Goal: Task Accomplishment & Management: Complete application form

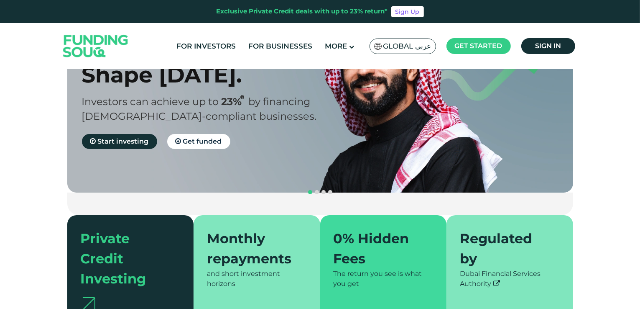
scroll to position [84, 0]
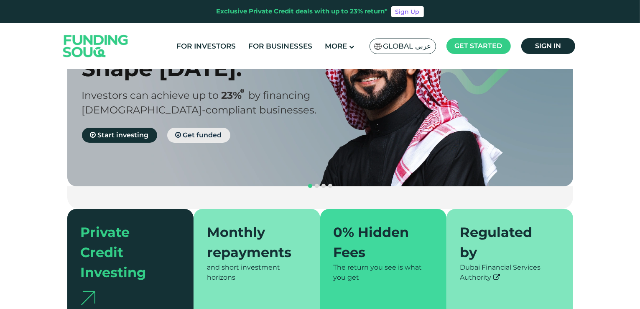
click at [191, 130] on link "Get funded" at bounding box center [198, 135] width 63 height 15
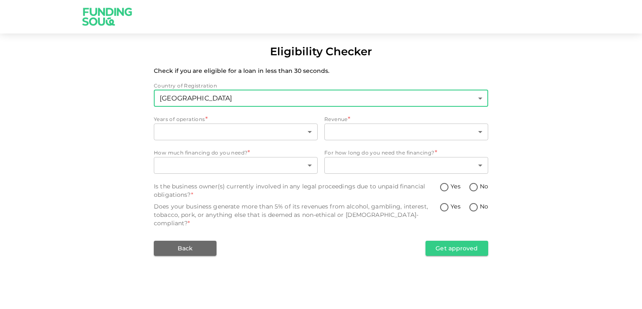
click at [221, 99] on body "Eligibility Checker Check if you are eligible for a loan in less than 30 second…" at bounding box center [321, 154] width 642 height 309
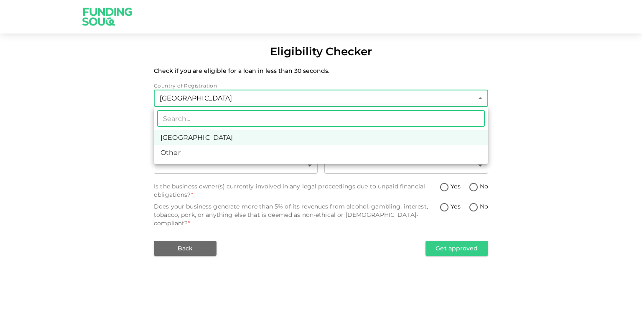
click at [221, 99] on div at bounding box center [321, 154] width 642 height 309
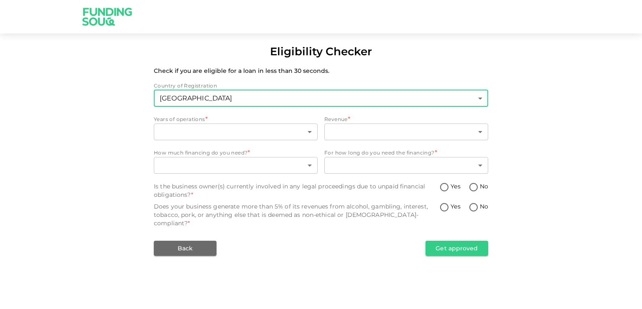
click at [221, 99] on body "Eligibility Checker Check if you are eligible for a loan in less than 30 second…" at bounding box center [321, 154] width 642 height 309
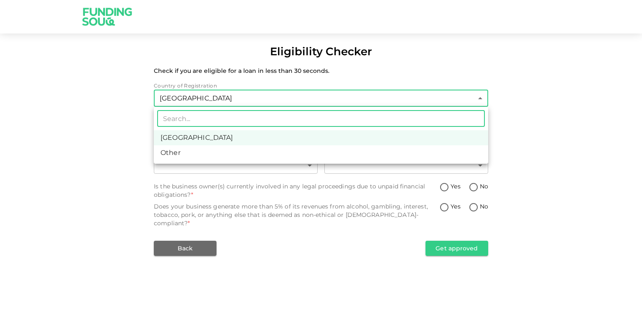
click at [146, 106] on div at bounding box center [321, 154] width 642 height 309
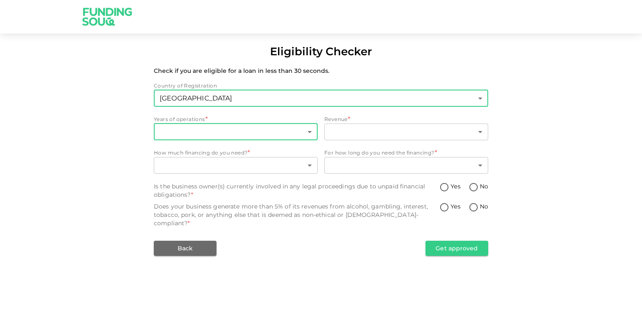
click at [172, 131] on body "Eligibility Checker Check if you are eligible for a loan in less than 30 second…" at bounding box center [321, 154] width 642 height 309
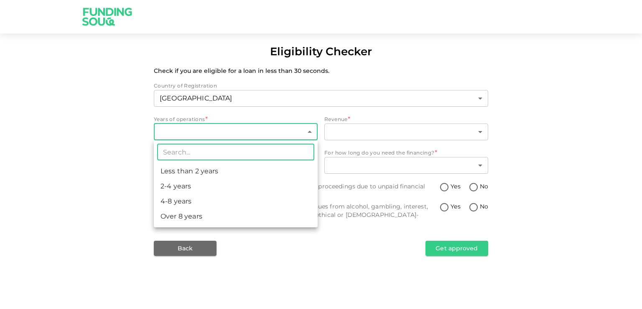
click at [182, 196] on li "4-8 years" at bounding box center [236, 201] width 164 height 15
type input "3"
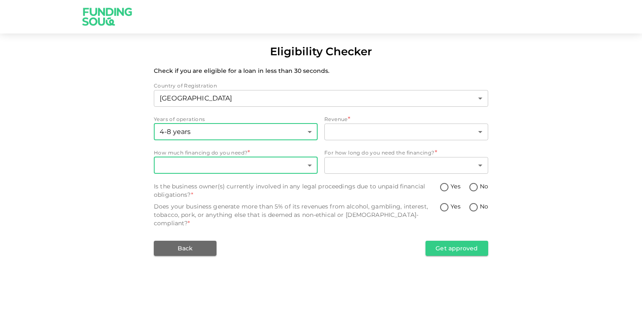
click at [202, 163] on body "Eligibility Checker Check if you are eligible for a loan in less than 30 second…" at bounding box center [321, 154] width 642 height 309
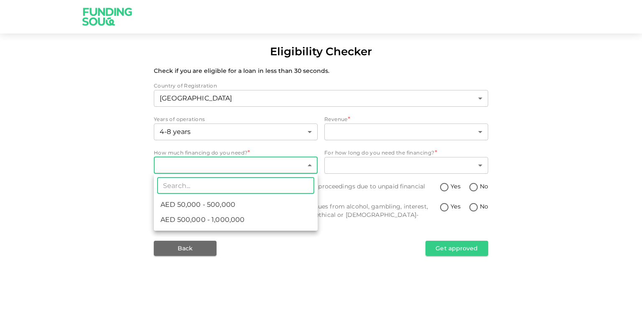
click at [199, 207] on span "AED 50,000 - 500,000" at bounding box center [198, 204] width 75 height 10
type input "1"
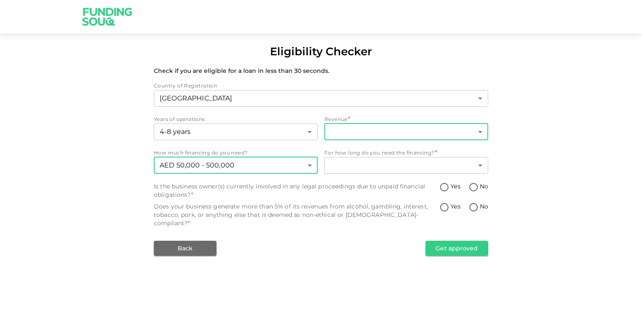
click at [343, 125] on body "Eligibility Checker Check if you are eligible for a loan in less than 30 second…" at bounding box center [321, 154] width 642 height 309
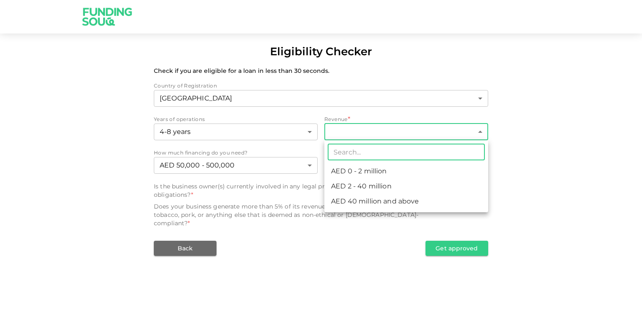
click at [363, 172] on li "AED 0 - 2 million" at bounding box center [407, 171] width 164 height 15
type input "1"
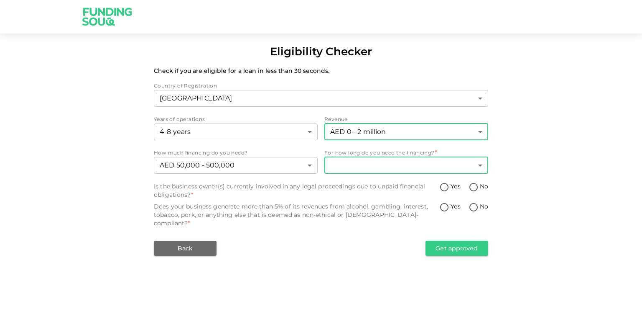
click at [345, 168] on body "Eligibility Checker Check if you are eligible for a loan in less than 30 second…" at bounding box center [321, 154] width 642 height 309
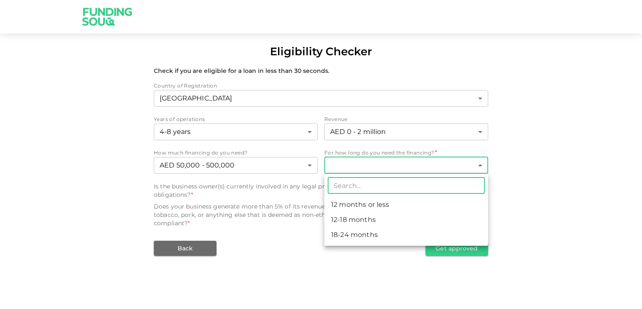
click at [350, 228] on li "18-24 months" at bounding box center [407, 234] width 164 height 15
type input "3"
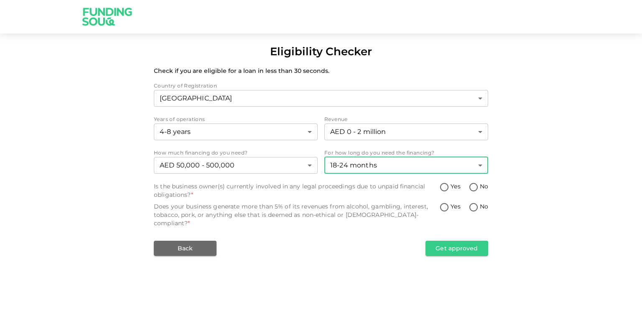
click at [478, 188] on input "No" at bounding box center [474, 187] width 13 height 11
radio input "true"
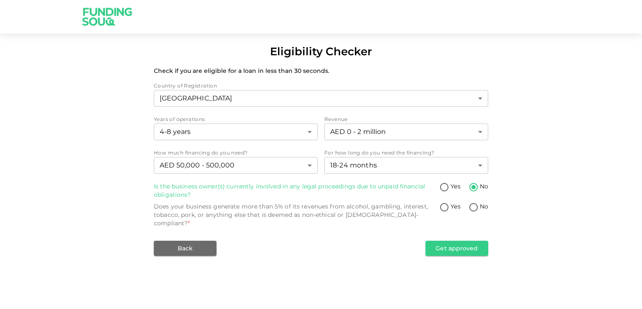
click at [473, 206] on input "No" at bounding box center [474, 207] width 13 height 11
radio input "true"
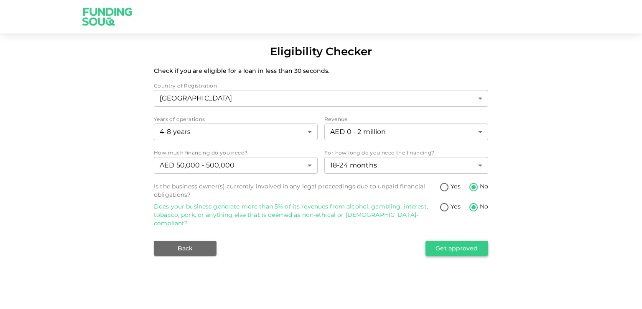
click at [446, 240] on button "Get approved" at bounding box center [457, 247] width 63 height 15
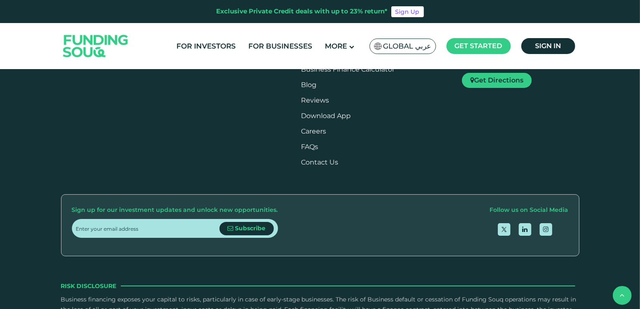
scroll to position [962, 0]
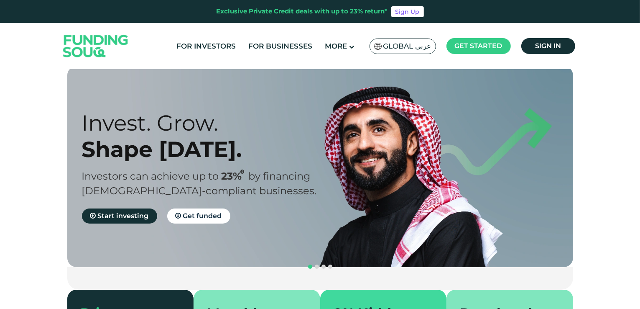
scroll to position [0, 0]
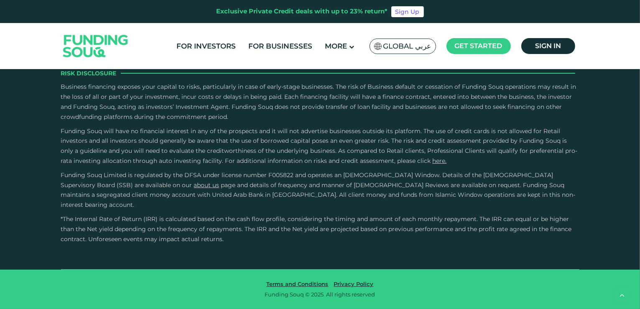
type tc-range-slider "4"
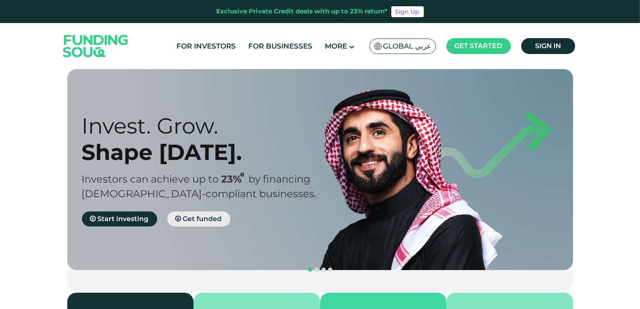
click at [196, 217] on span "Get funded" at bounding box center [202, 219] width 39 height 8
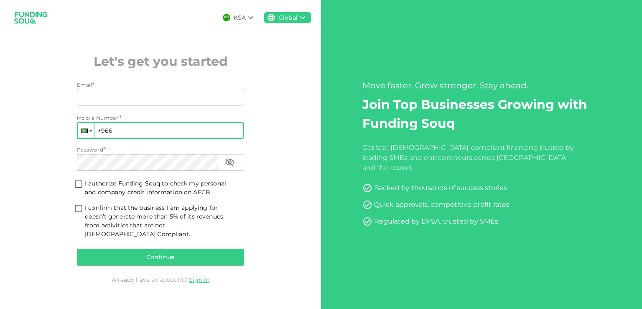
click at [87, 138] on div at bounding box center [86, 130] width 16 height 15
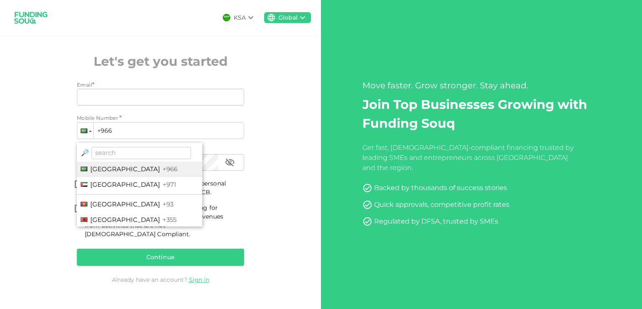
click at [28, 183] on div "KSA Global Let's get you started Email * Email Email Mobile Number * Phone +966…" at bounding box center [160, 154] width 321 height 309
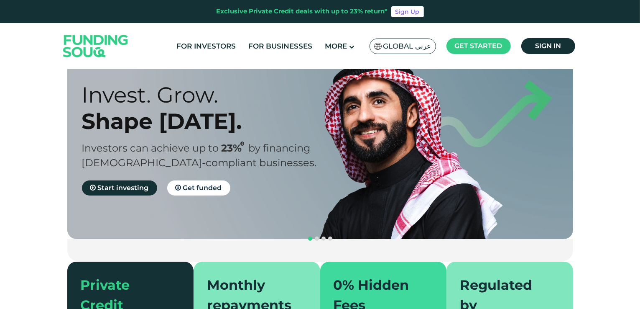
scroll to position [125, 0]
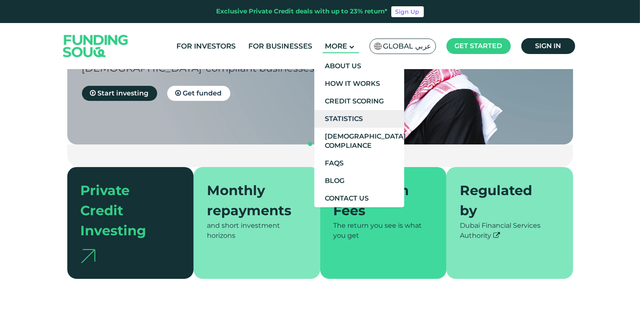
click at [335, 120] on link "Statistics" at bounding box center [360, 119] width 90 height 18
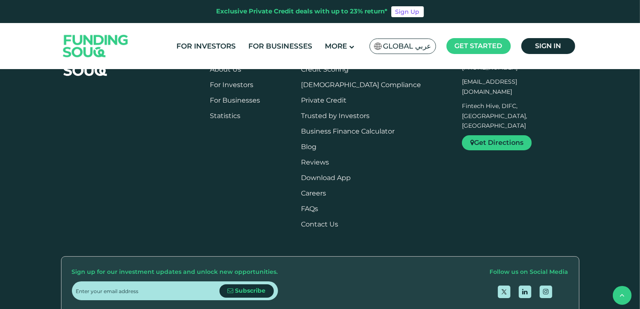
scroll to position [627, 0]
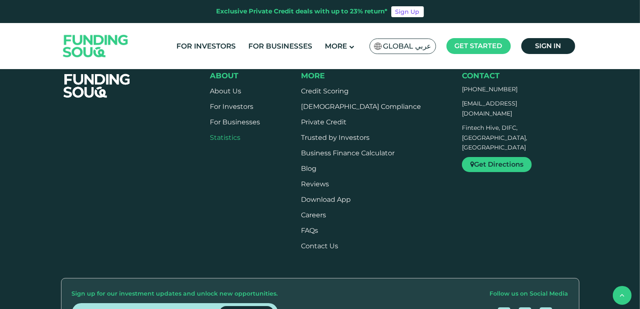
click at [227, 139] on link "Statistics" at bounding box center [225, 137] width 31 height 8
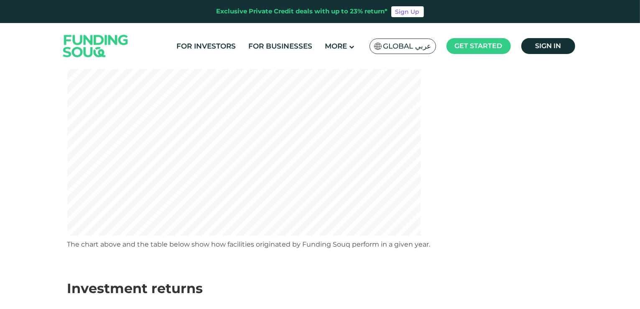
scroll to position [167, 0]
